Goal: Download file/media

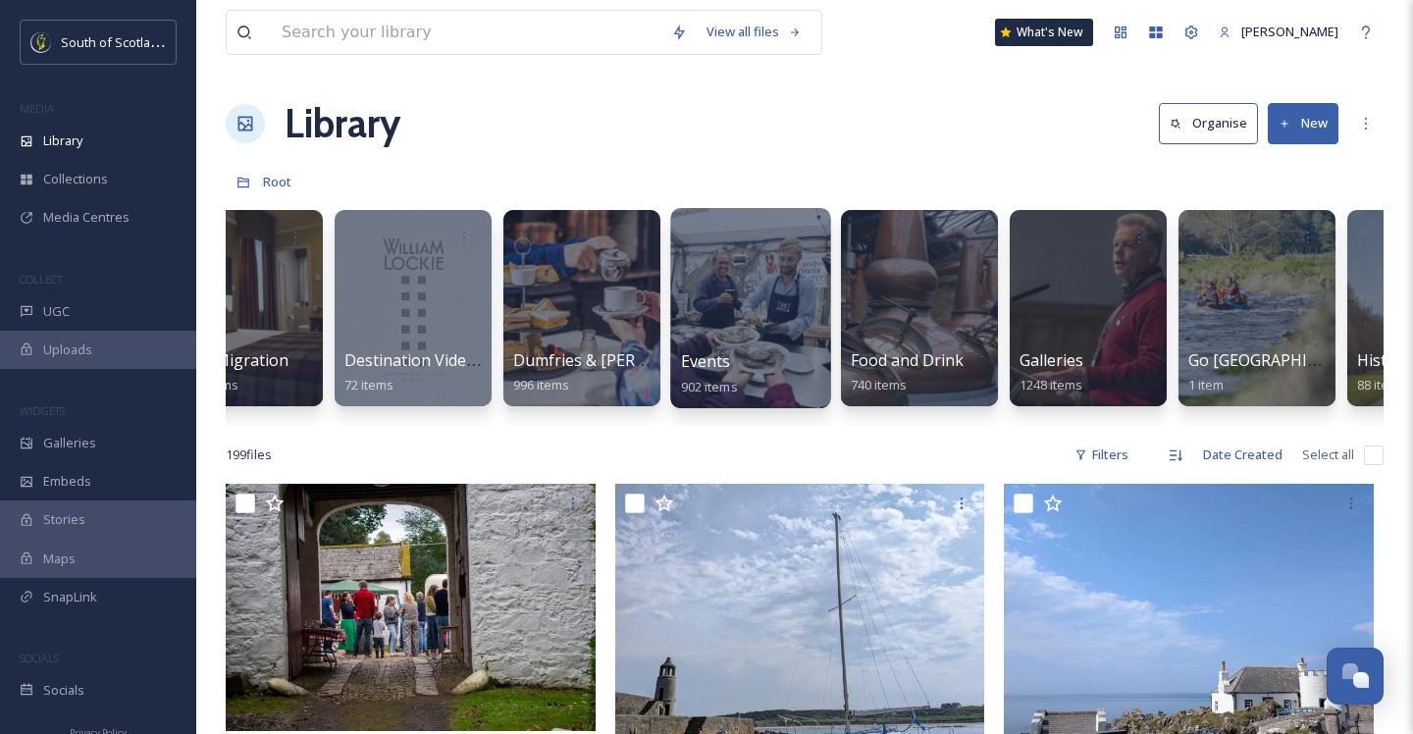
scroll to position [0, 1245]
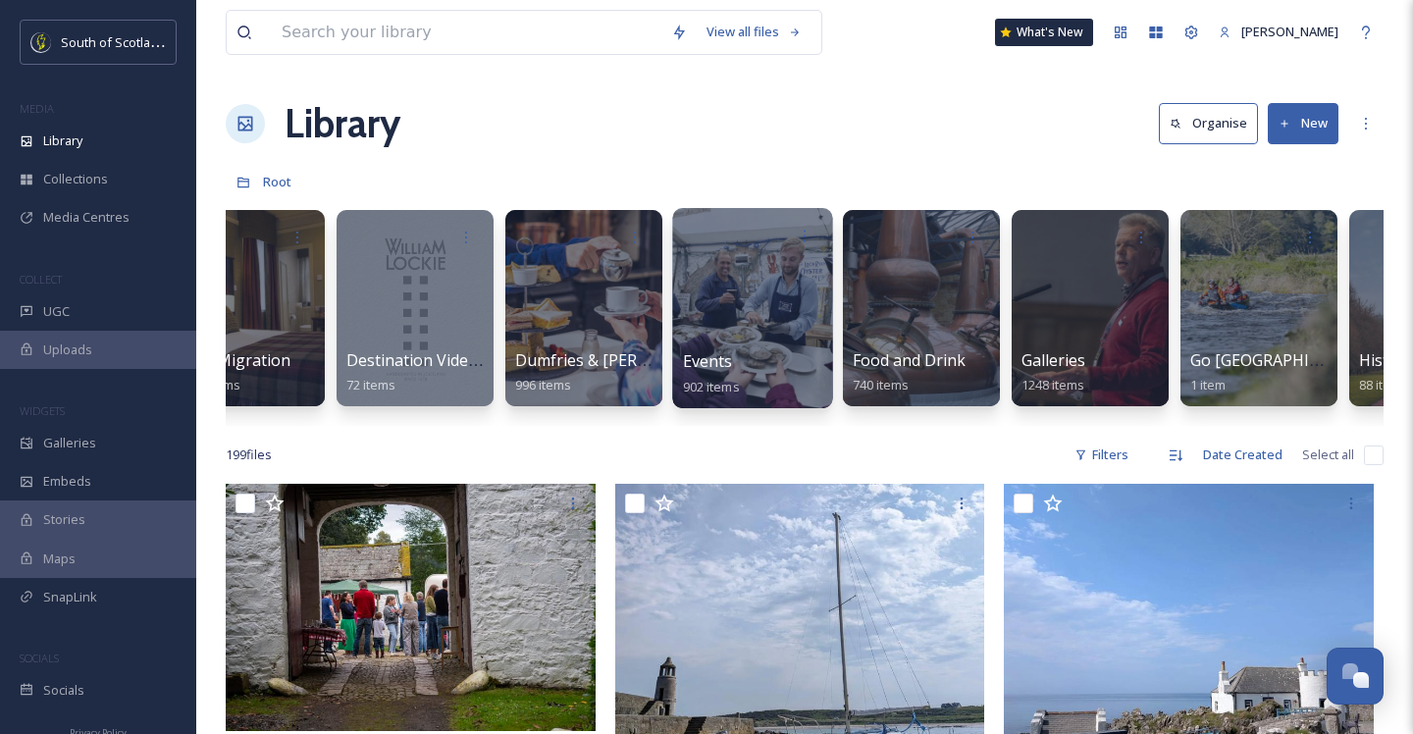
click at [736, 289] on div at bounding box center [752, 308] width 160 height 200
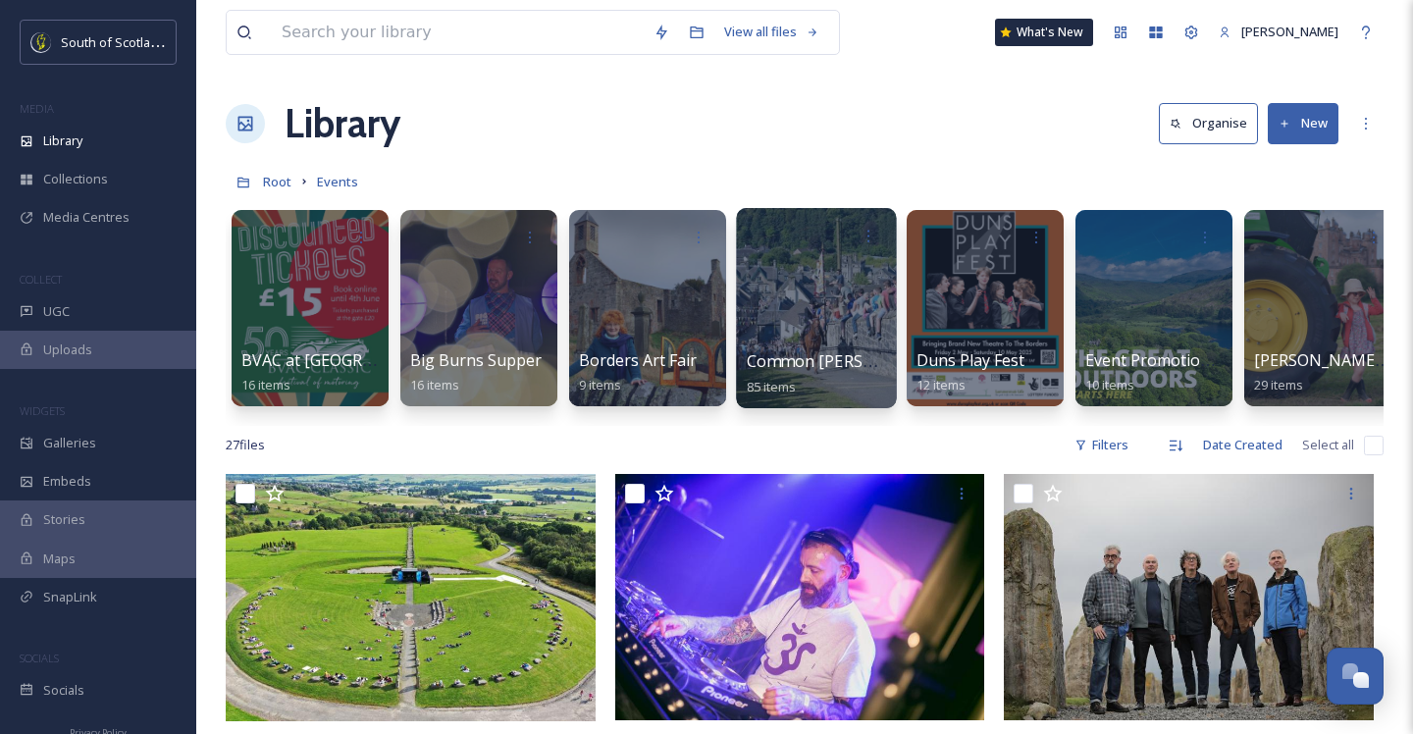
click at [772, 284] on div at bounding box center [816, 308] width 160 height 200
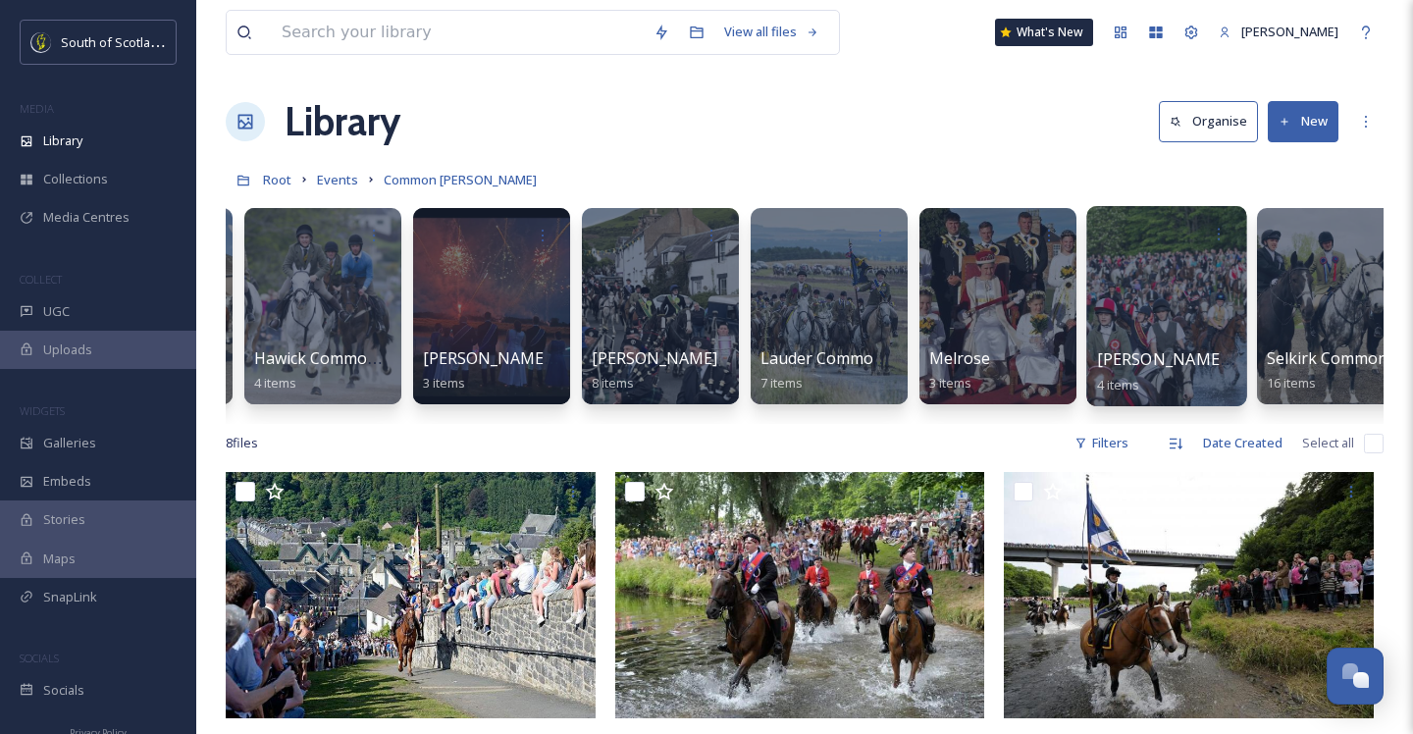
scroll to position [0, 530]
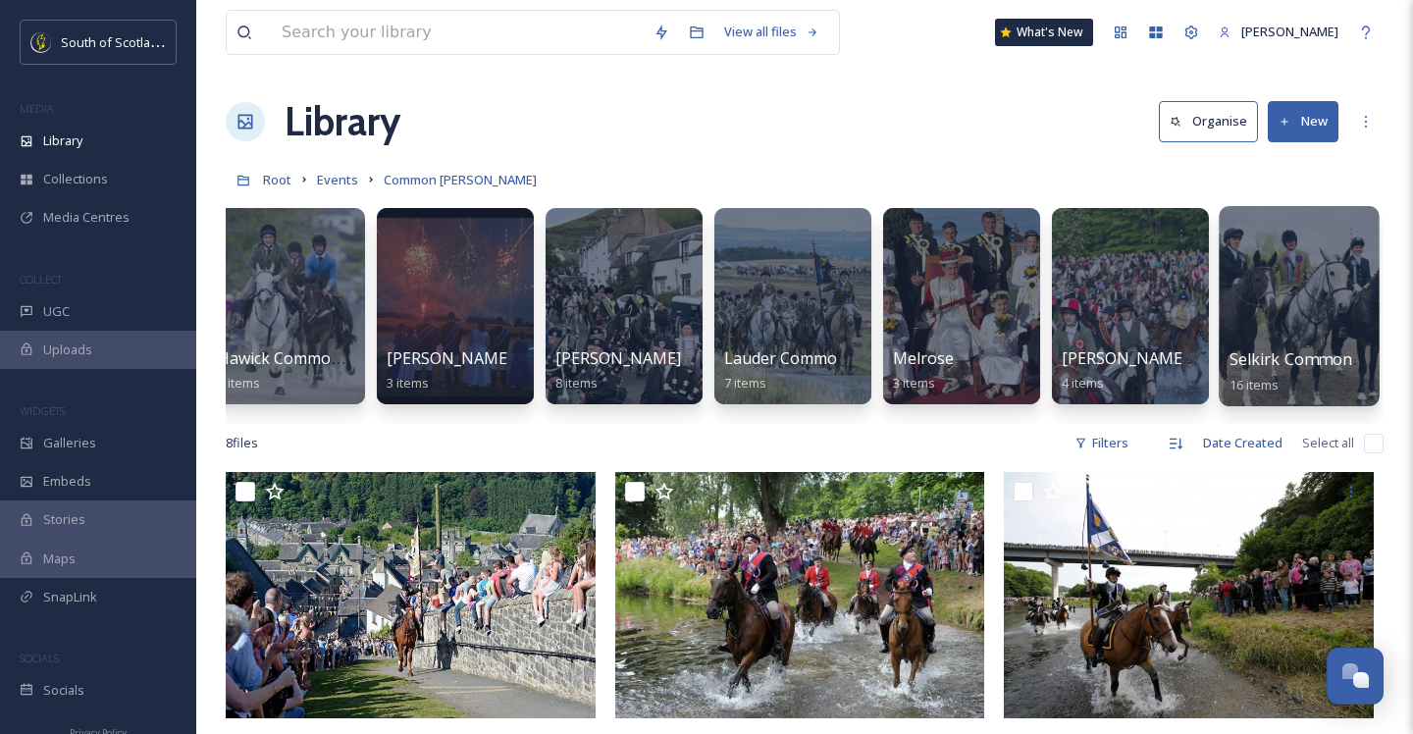
click at [1293, 293] on div at bounding box center [1298, 306] width 160 height 200
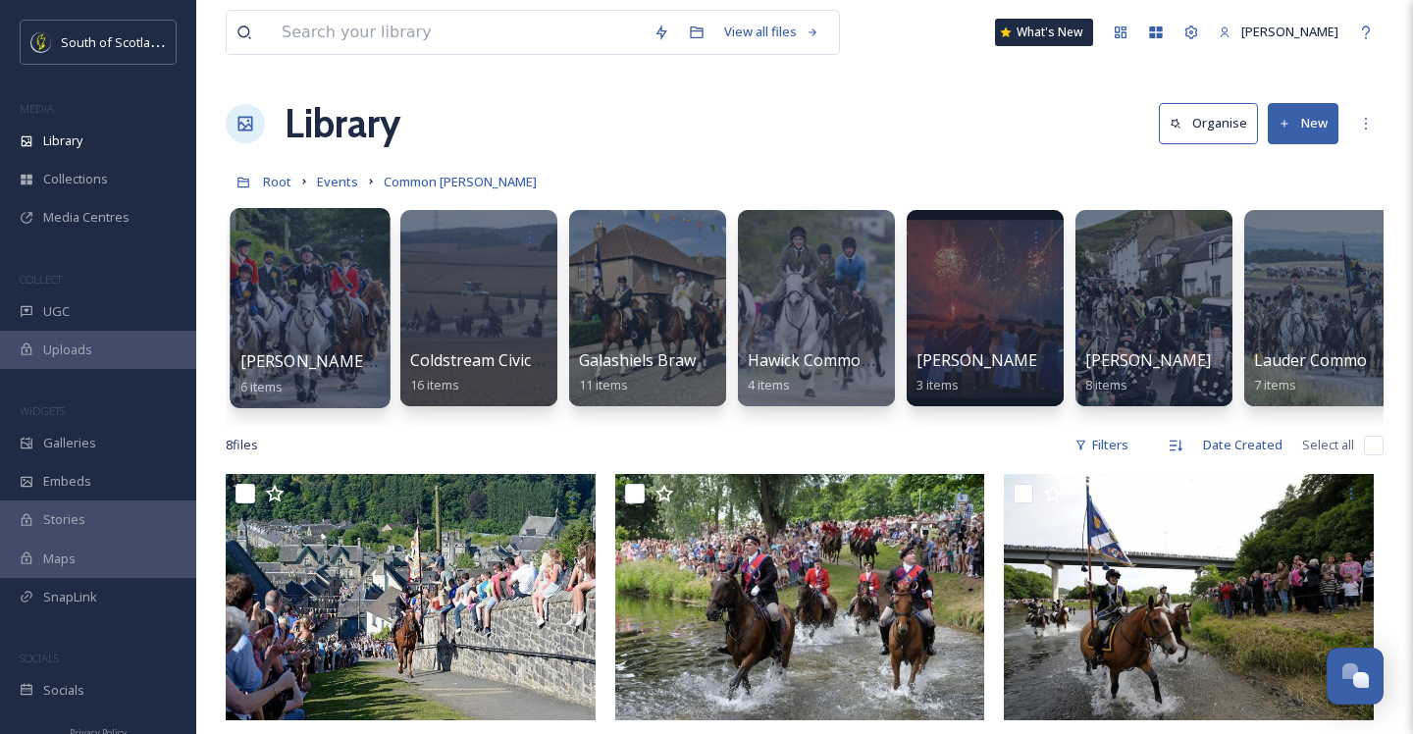
click at [325, 300] on div at bounding box center [310, 308] width 160 height 200
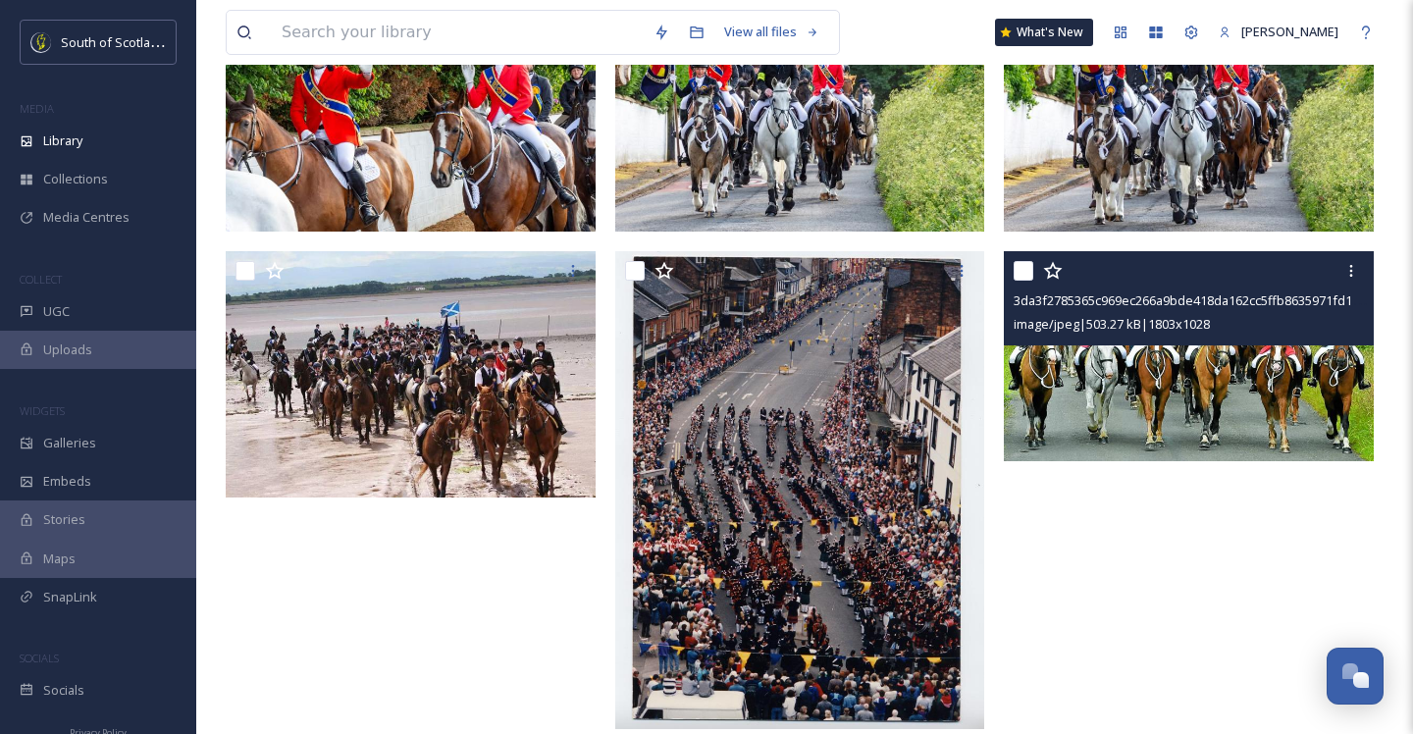
scroll to position [312, 0]
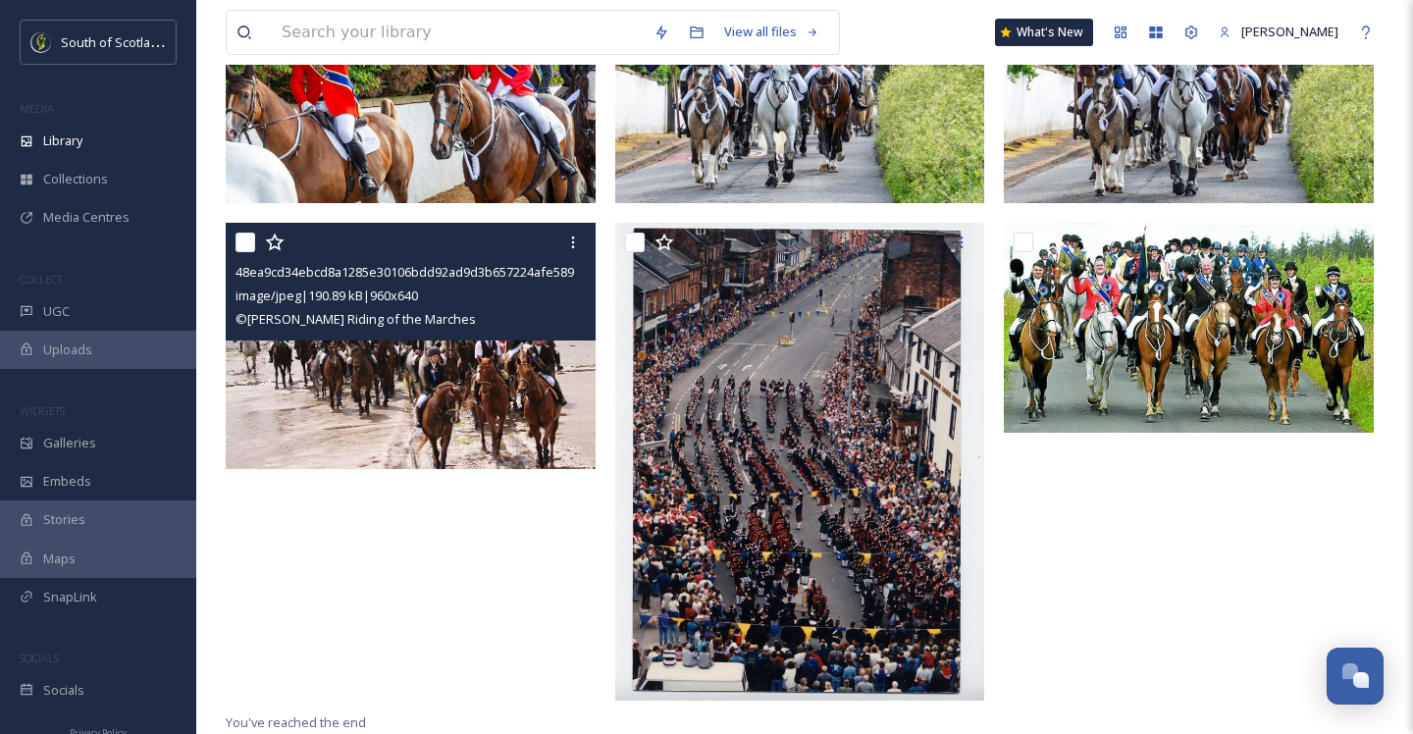
click at [446, 355] on img at bounding box center [411, 345] width 370 height 247
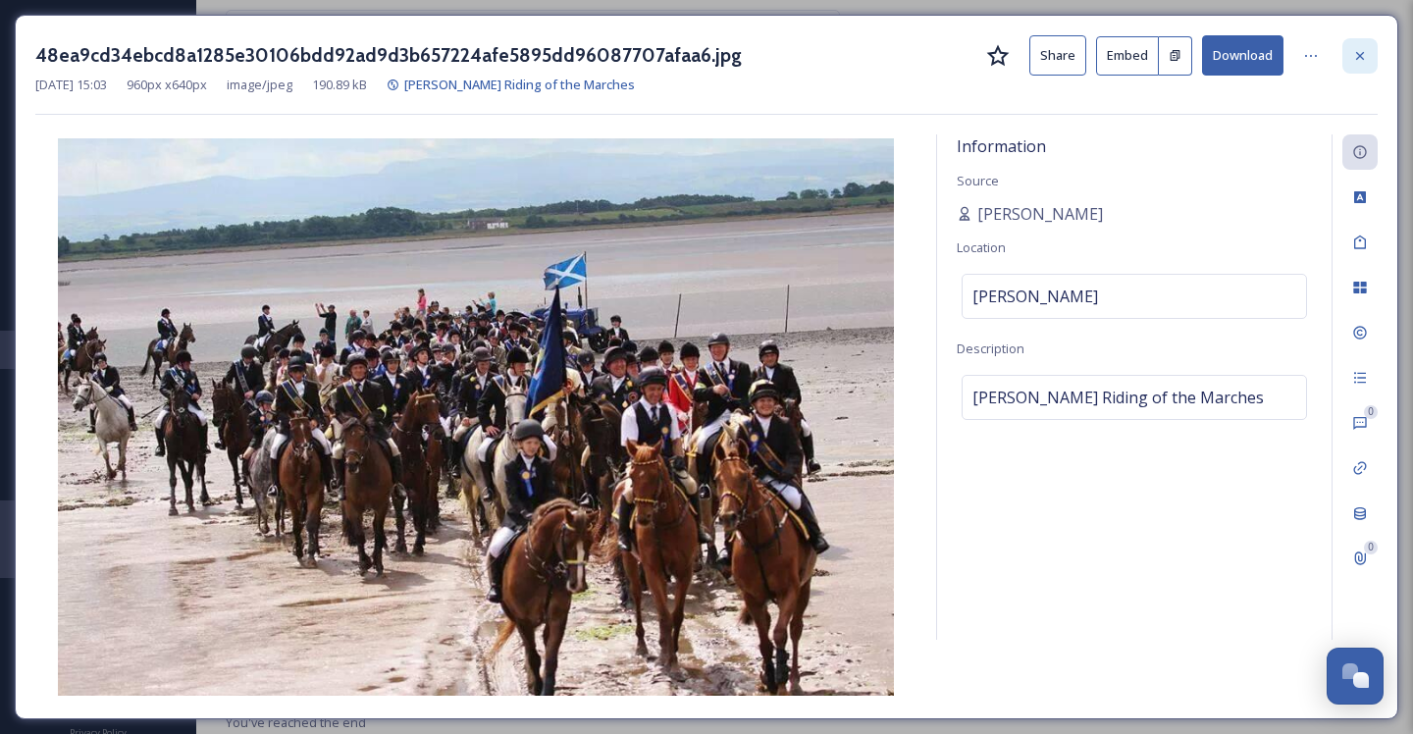
click at [1369, 59] on div at bounding box center [1359, 55] width 35 height 35
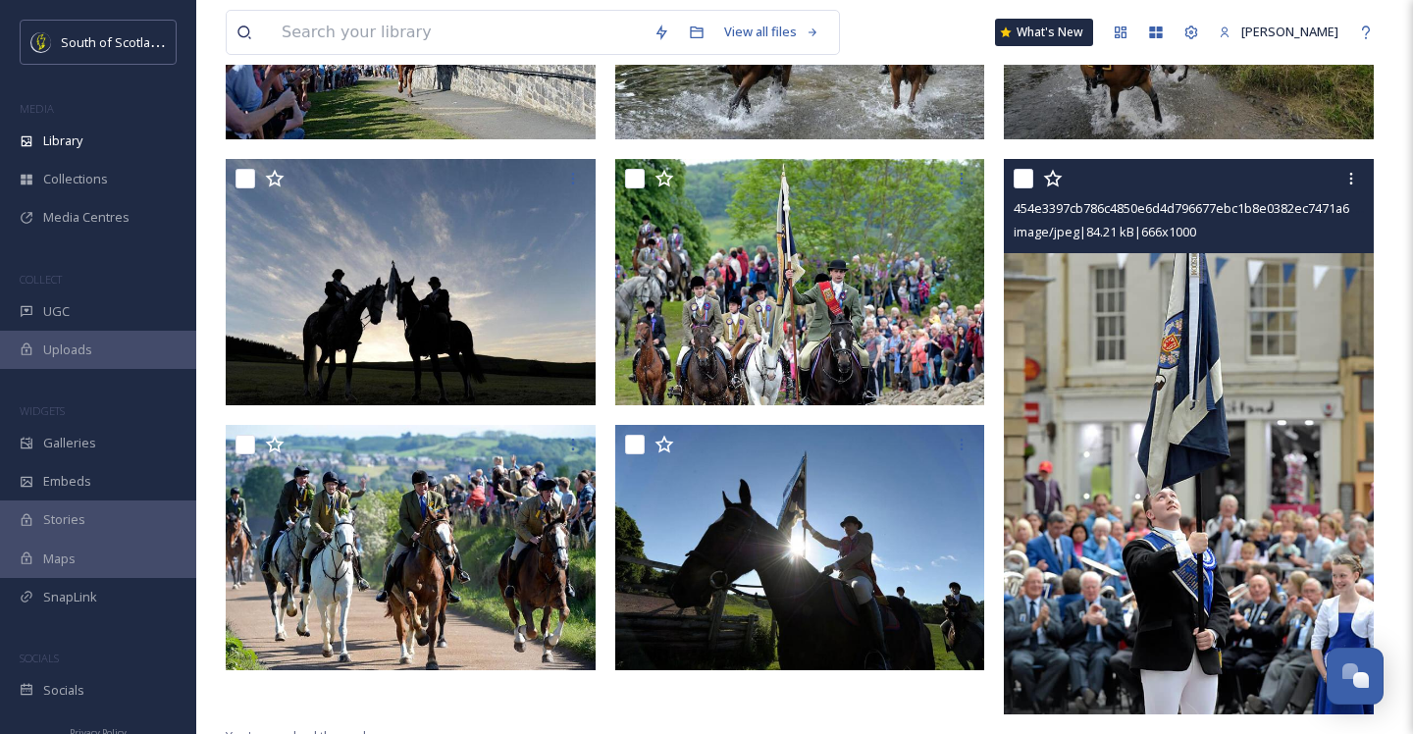
scroll to position [594, 0]
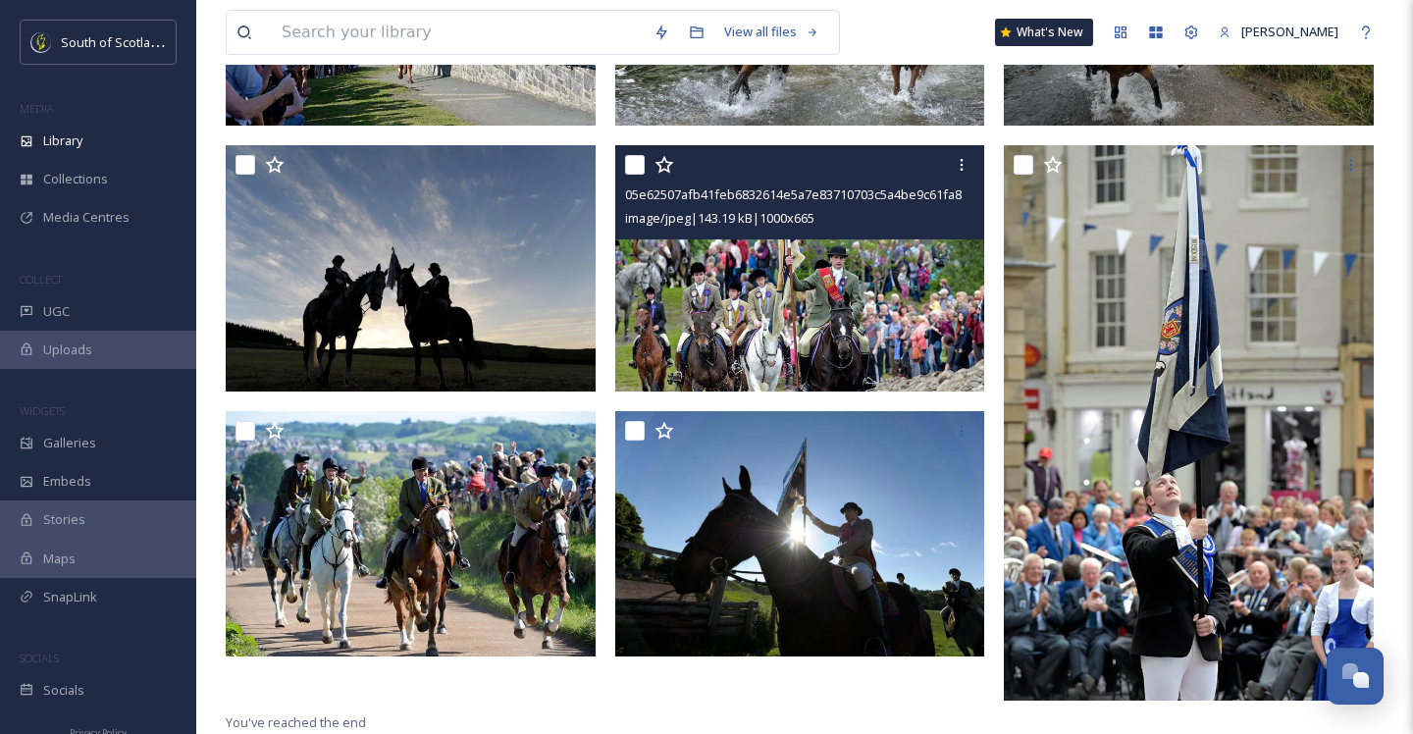
click at [834, 301] on img at bounding box center [800, 268] width 370 height 246
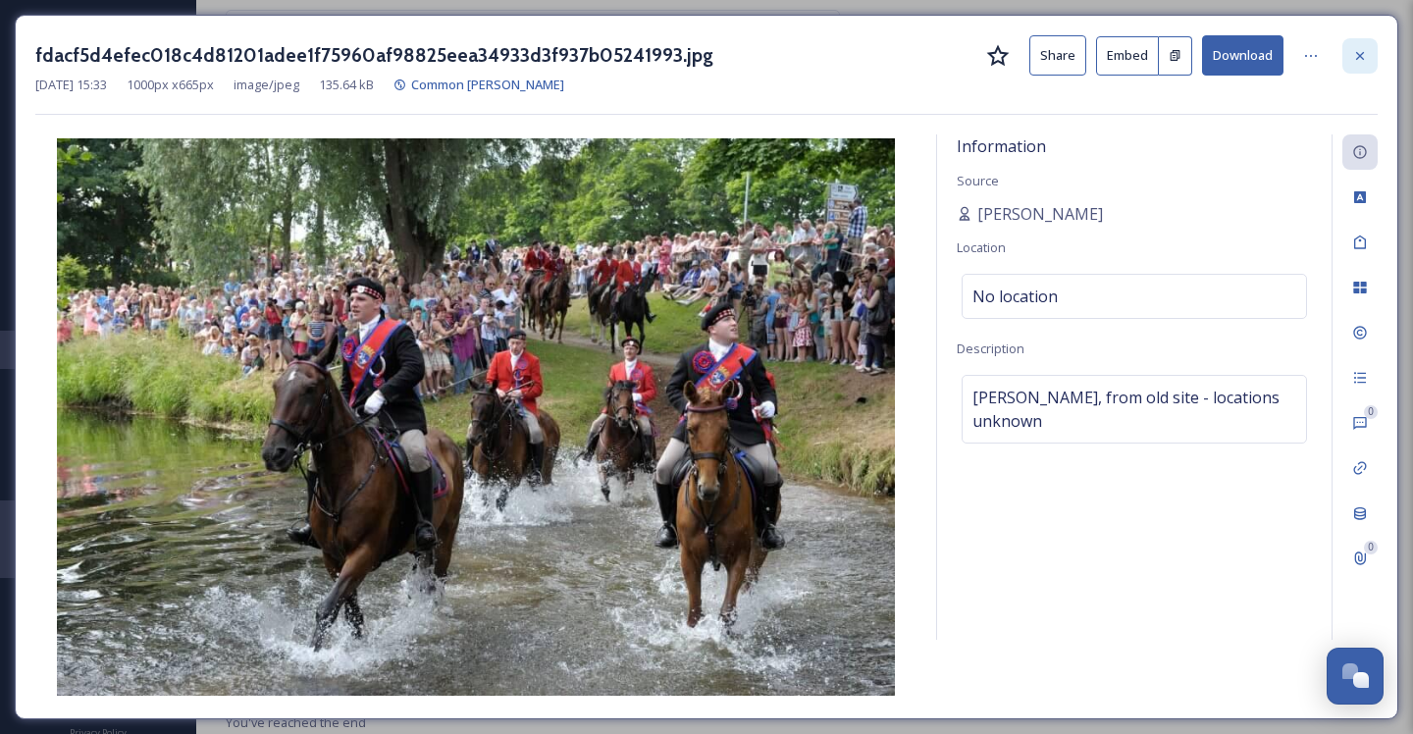
click at [1360, 55] on icon at bounding box center [1360, 55] width 8 height 8
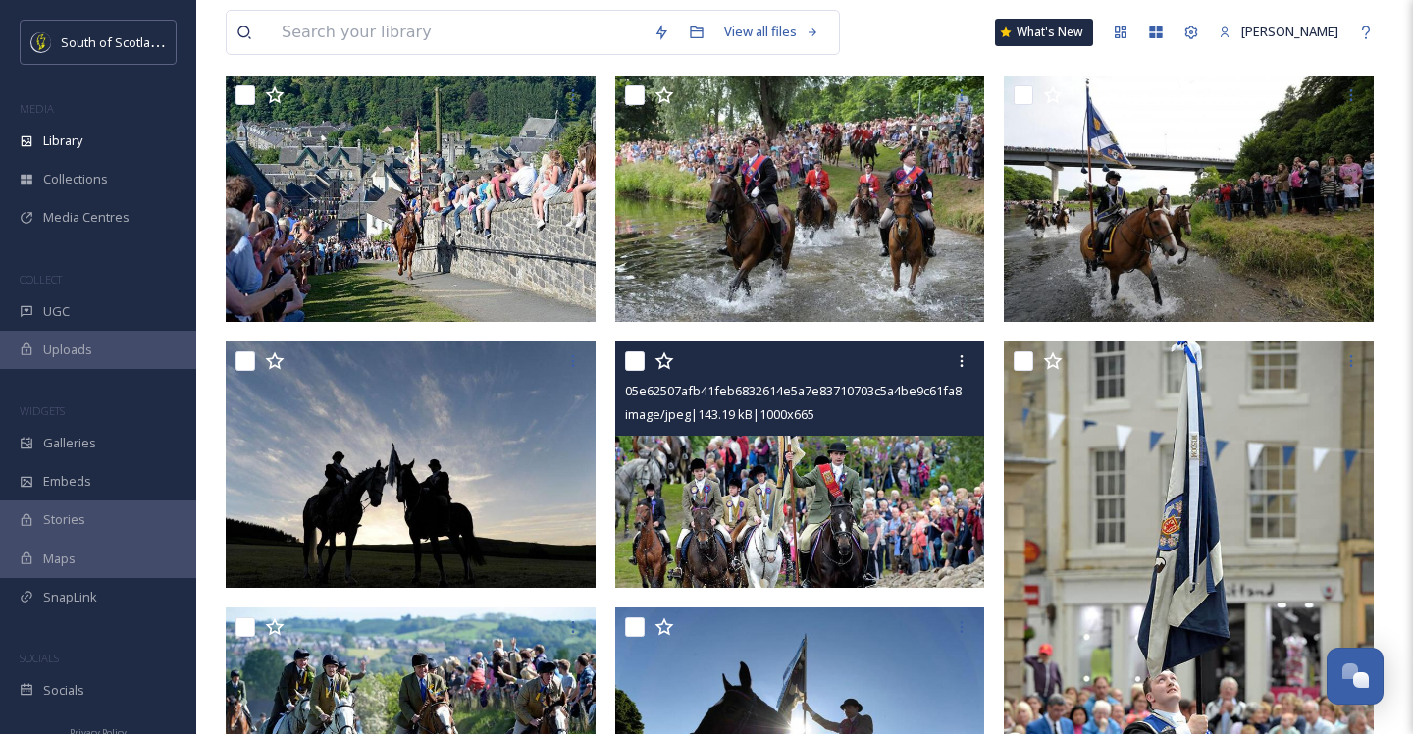
scroll to position [292, 0]
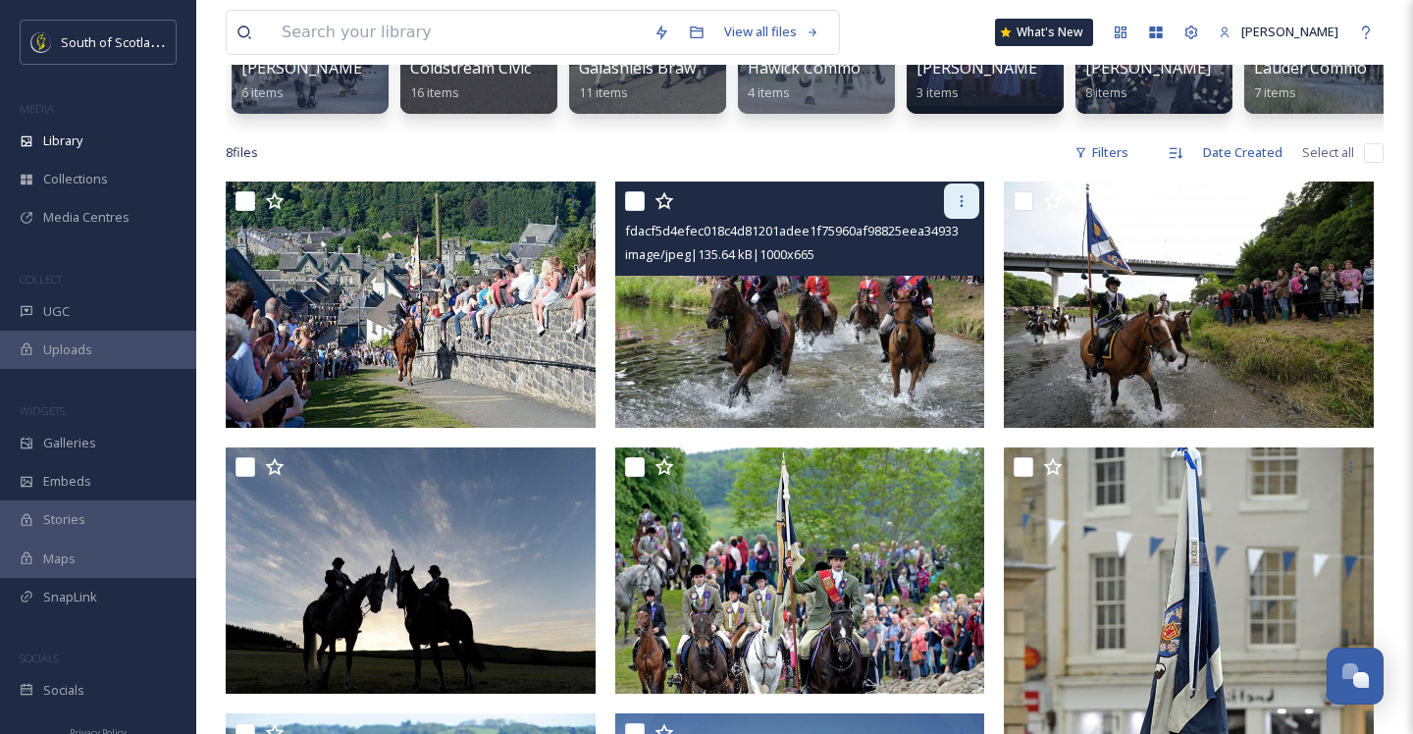
click at [959, 205] on icon at bounding box center [961, 201] width 16 height 16
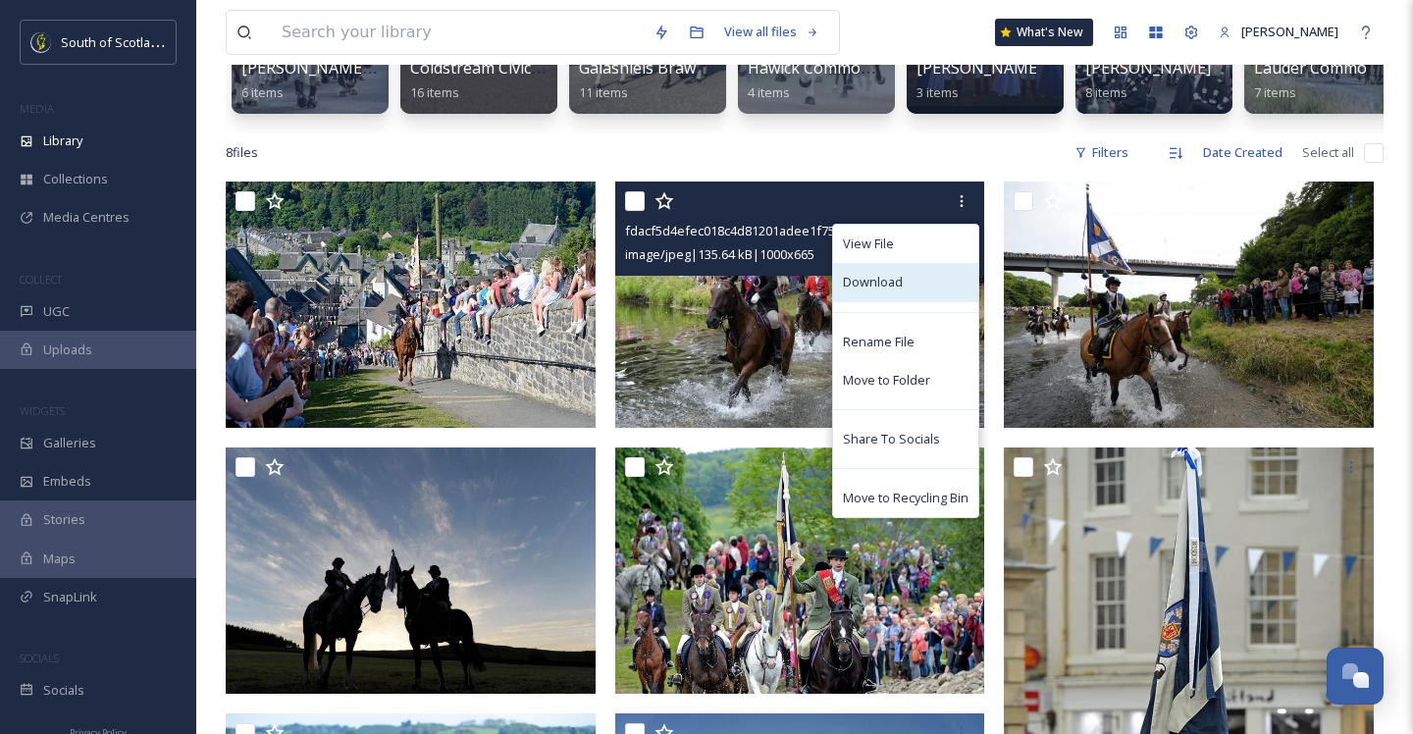
click at [904, 276] on div "Download" at bounding box center [905, 282] width 145 height 38
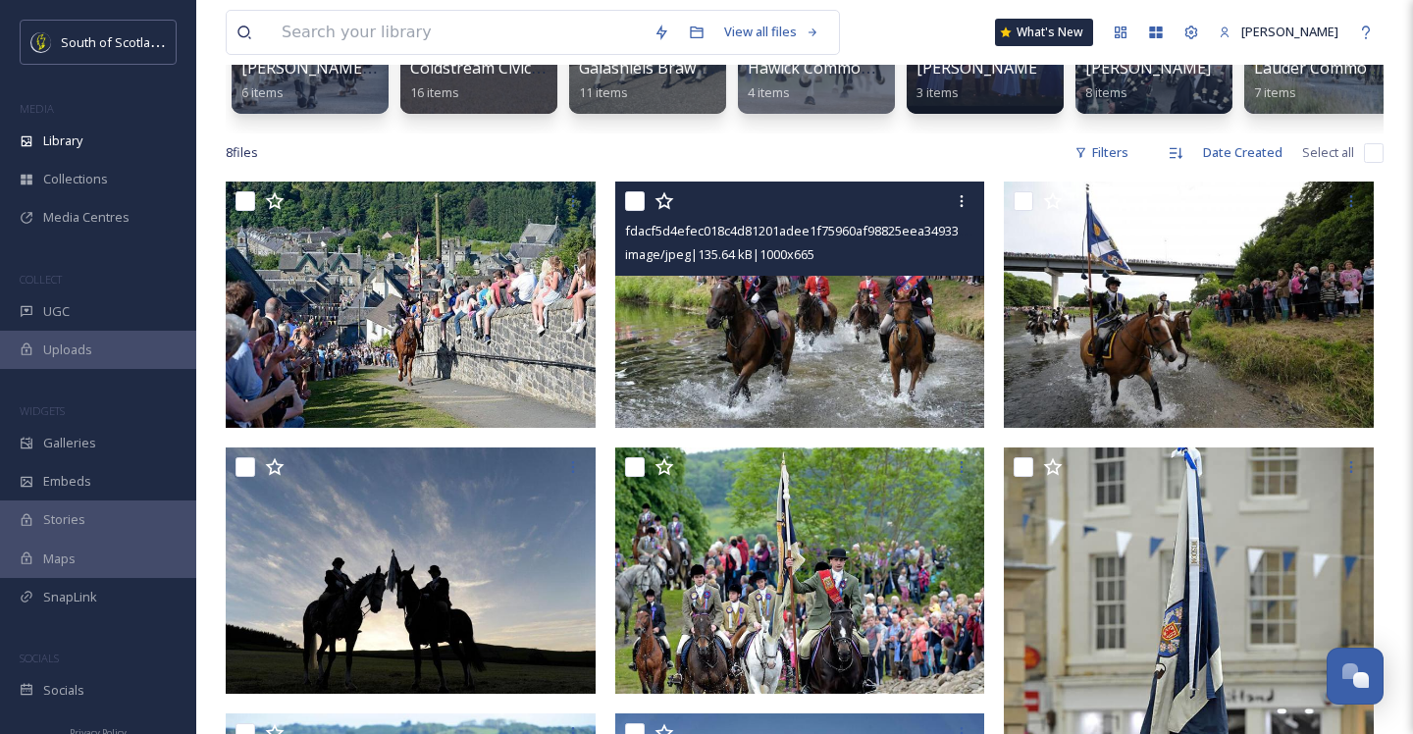
scroll to position [63, 0]
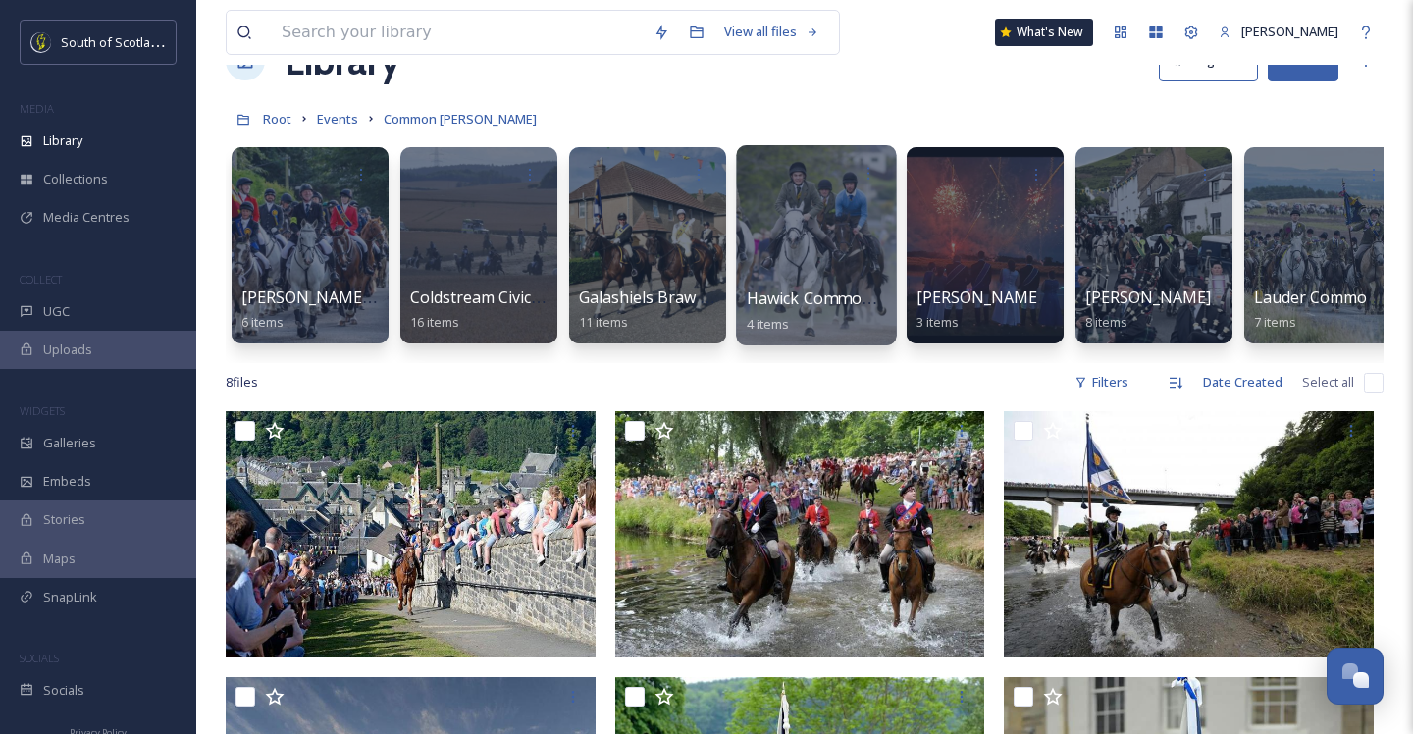
click at [824, 236] on div at bounding box center [816, 245] width 160 height 200
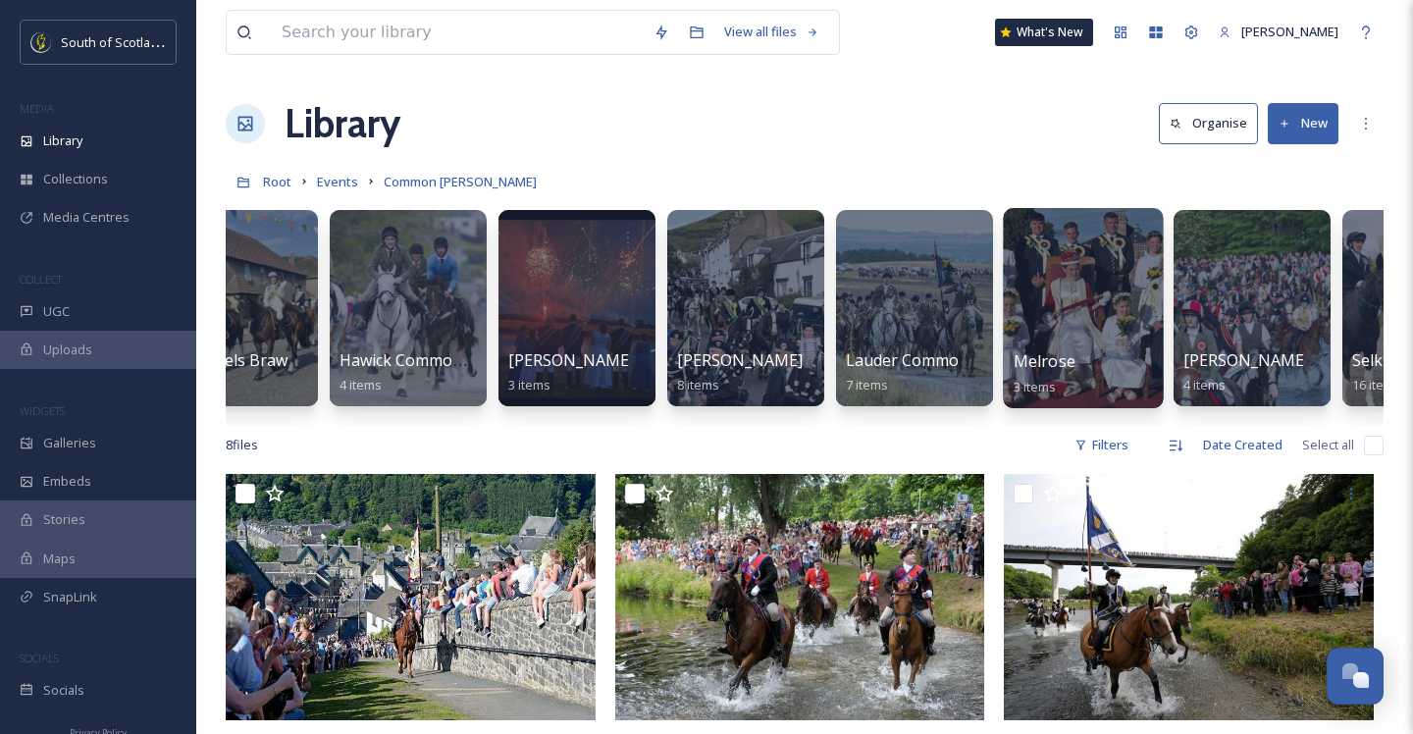
scroll to position [0, 530]
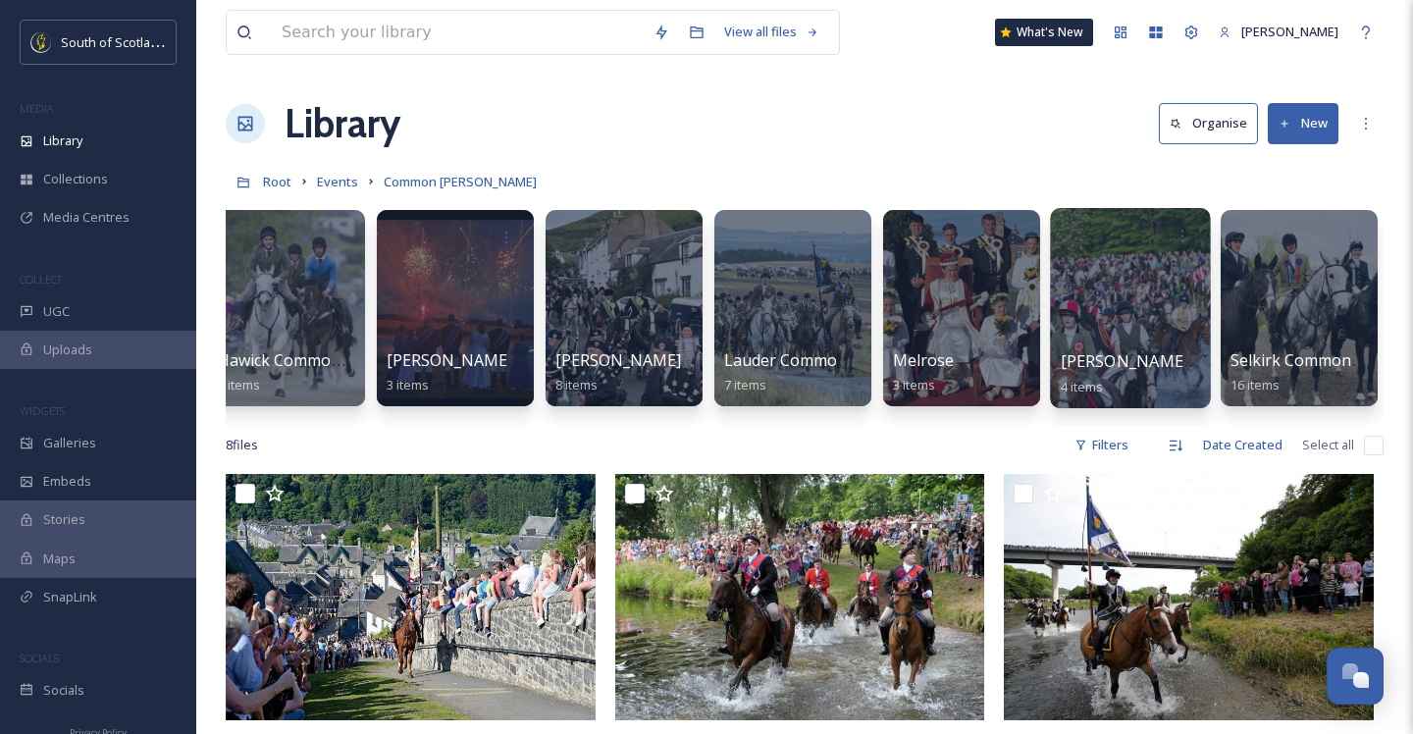
click at [1126, 306] on div at bounding box center [1130, 308] width 160 height 200
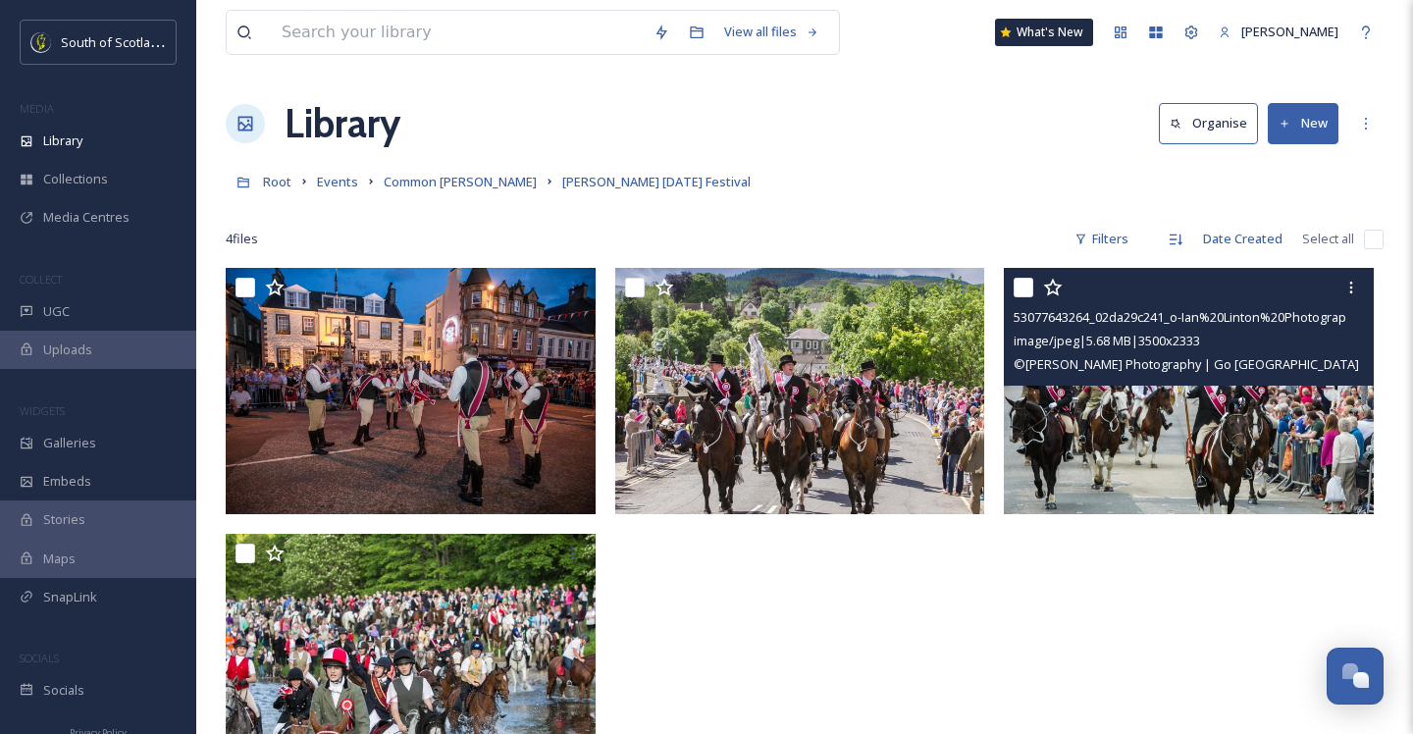
click at [1209, 404] on img at bounding box center [1188, 391] width 370 height 247
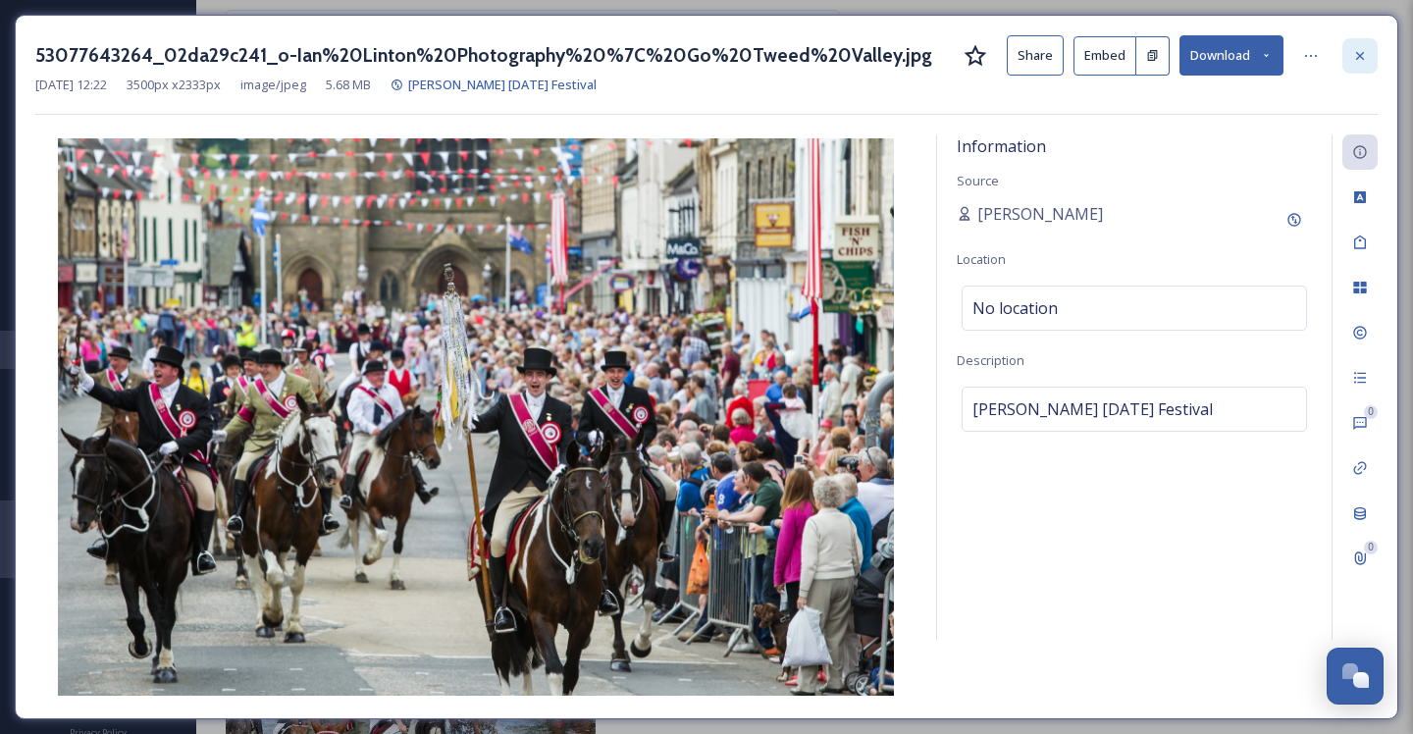
click at [1363, 58] on icon at bounding box center [1360, 56] width 16 height 16
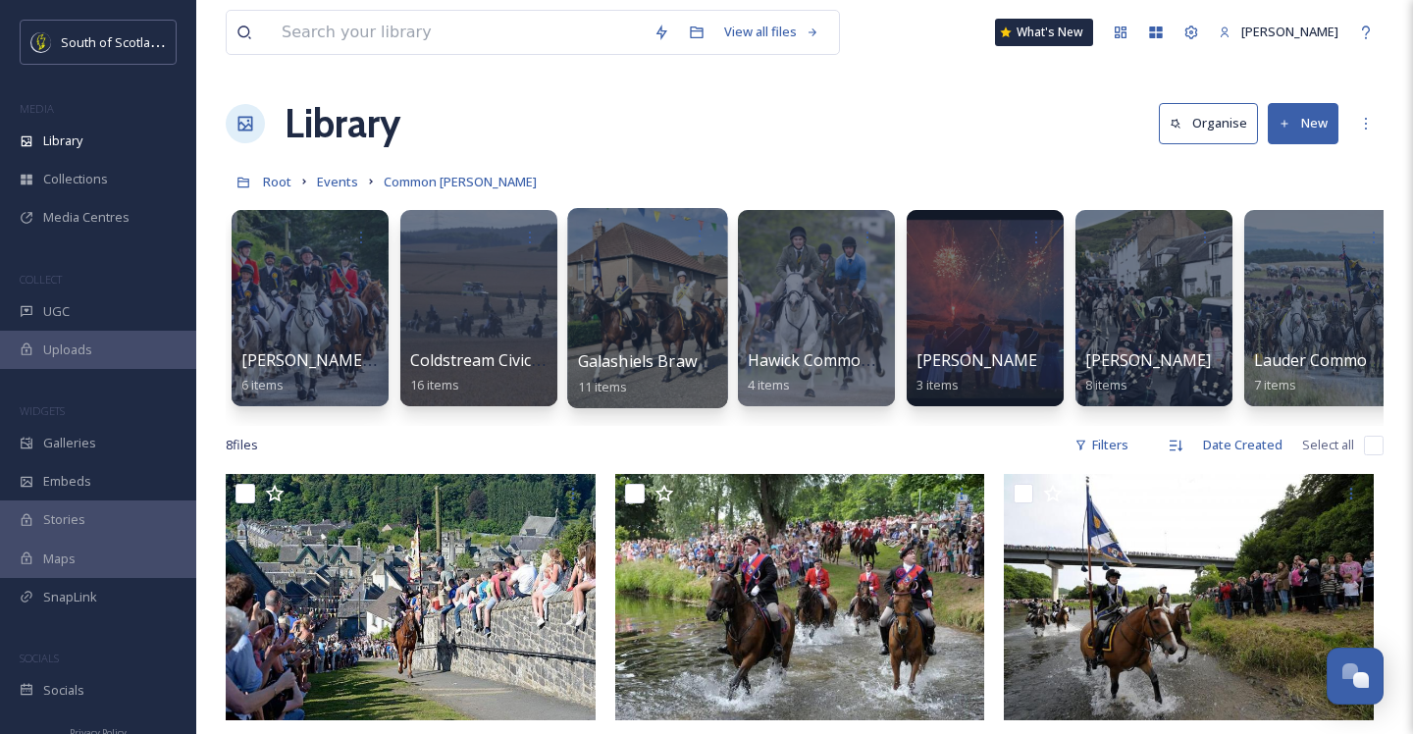
click at [650, 297] on div at bounding box center [647, 308] width 160 height 200
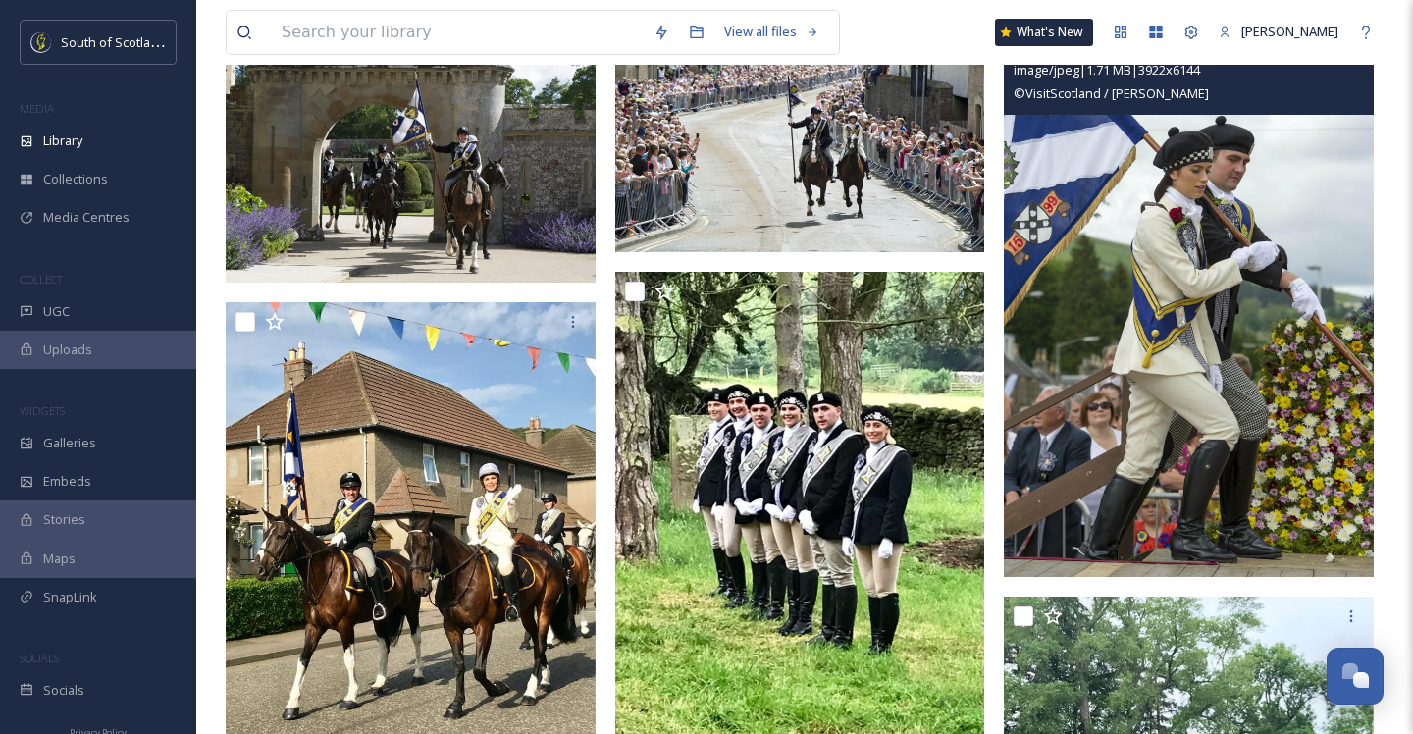
scroll to position [83, 0]
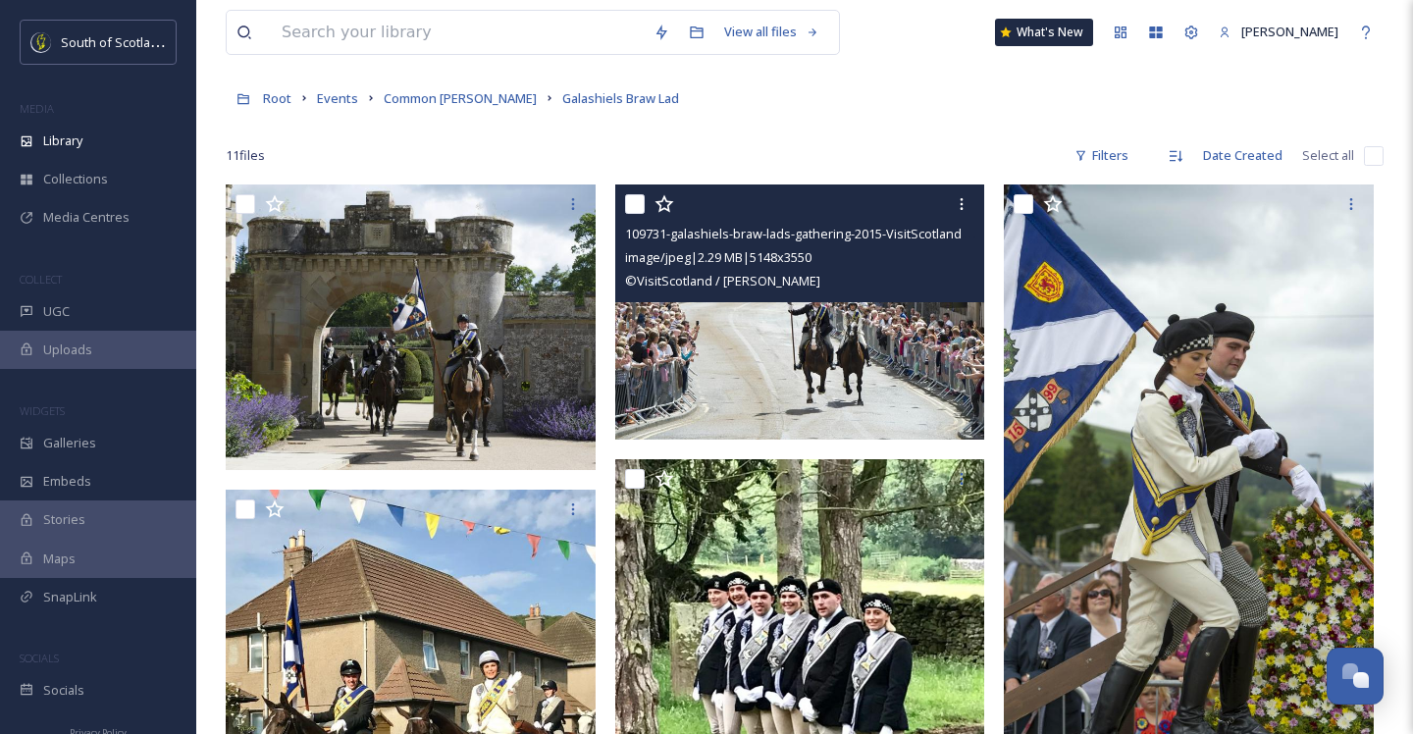
click at [894, 359] on img at bounding box center [800, 311] width 370 height 255
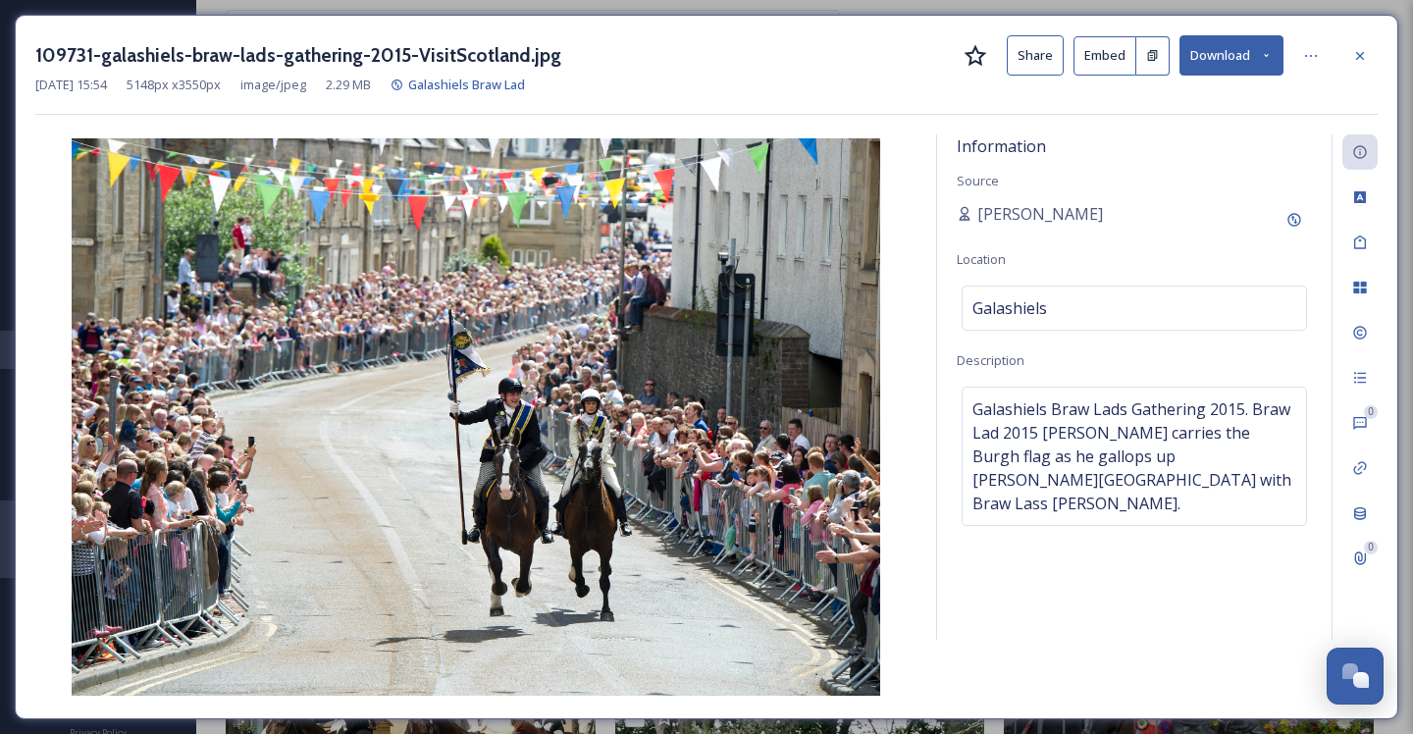
click at [1247, 52] on button "Download" at bounding box center [1231, 55] width 104 height 40
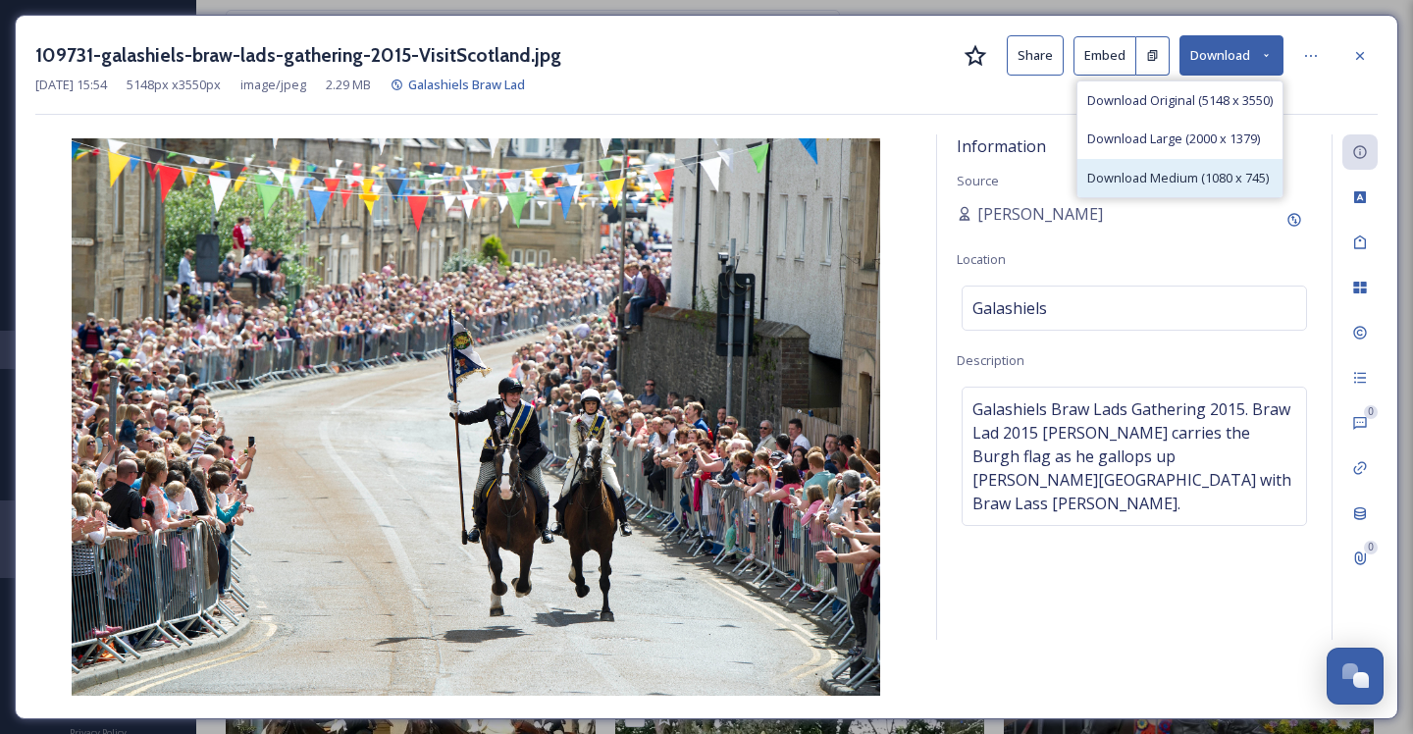
click at [1177, 173] on span "Download Medium (1080 x 745)" at bounding box center [1177, 178] width 181 height 19
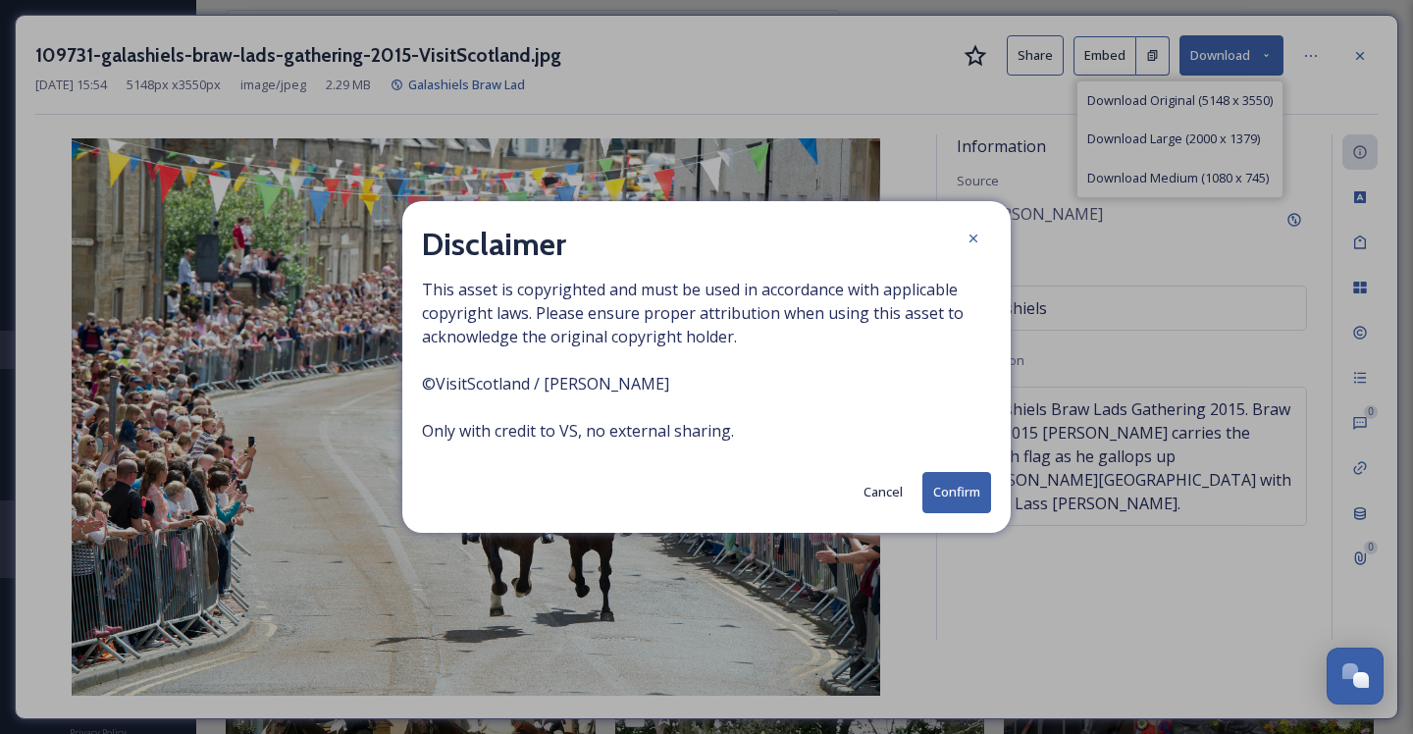
click at [932, 489] on button "Confirm" at bounding box center [956, 492] width 69 height 40
